Goal: Information Seeking & Learning: Learn about a topic

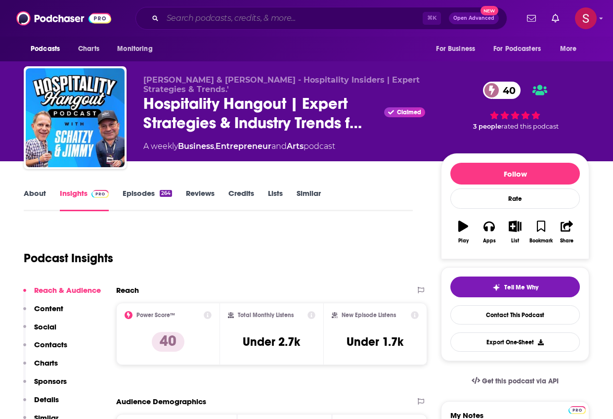
click at [205, 16] on input "Search podcasts, credits, & more..." at bounding box center [293, 18] width 260 height 16
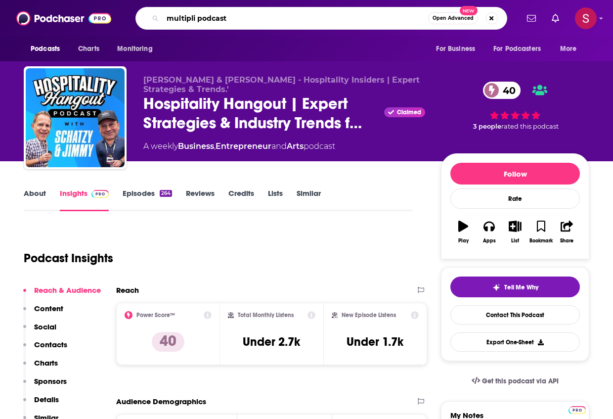
click at [167, 18] on input "multipli podcast" at bounding box center [296, 18] width 266 height 16
type input "the multipli podcast"
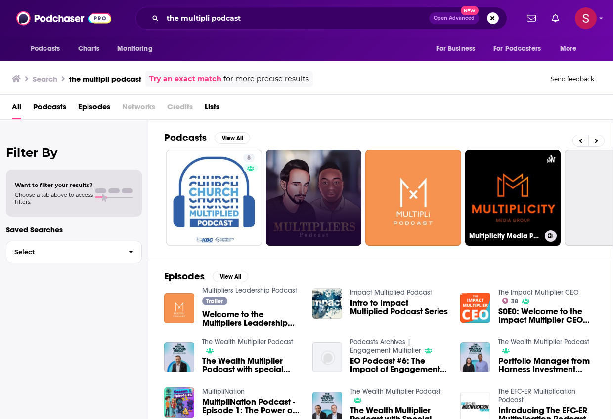
scroll to position [0, 211]
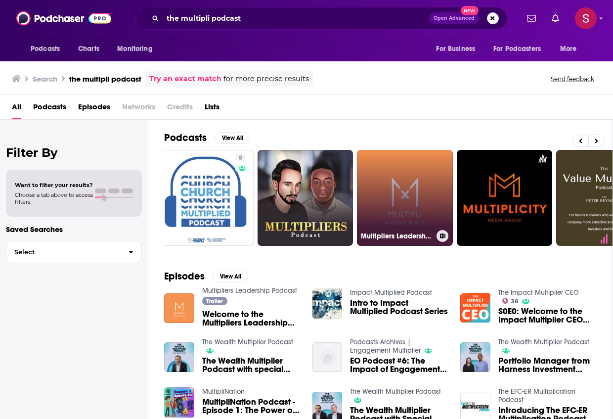
click at [403, 202] on link "Multipliers Leadership Podcast" at bounding box center [405, 198] width 96 height 96
